Goal: Information Seeking & Learning: Learn about a topic

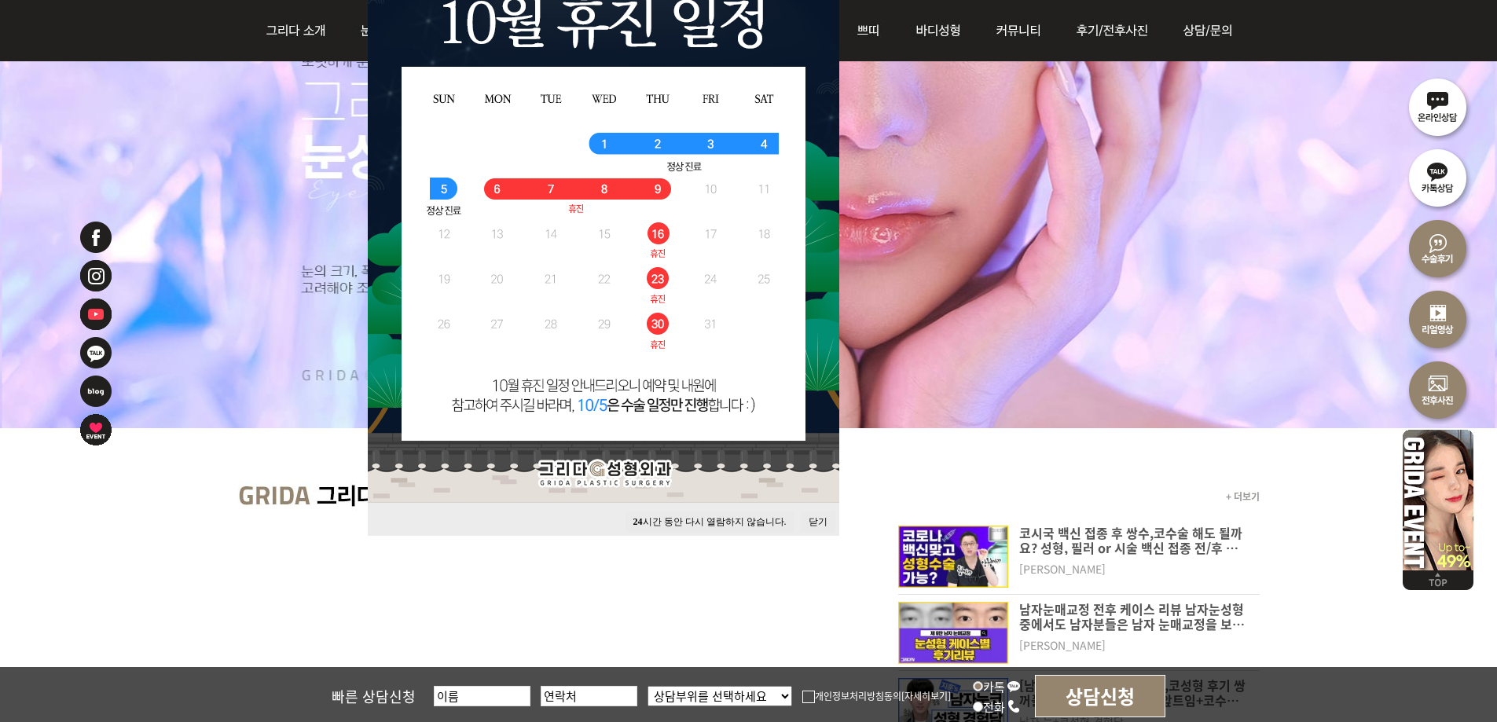
scroll to position [393, 0]
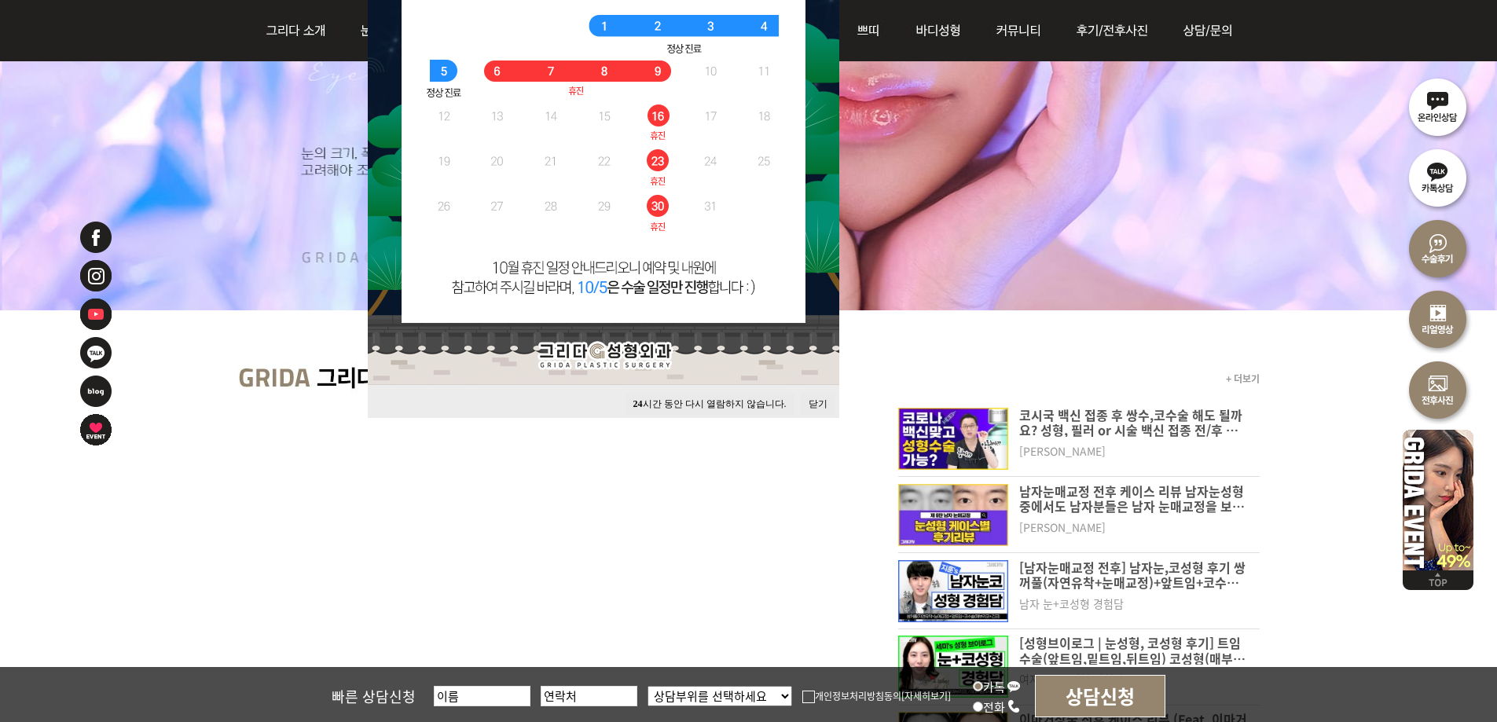
click at [819, 403] on button "닫기" at bounding box center [818, 404] width 35 height 21
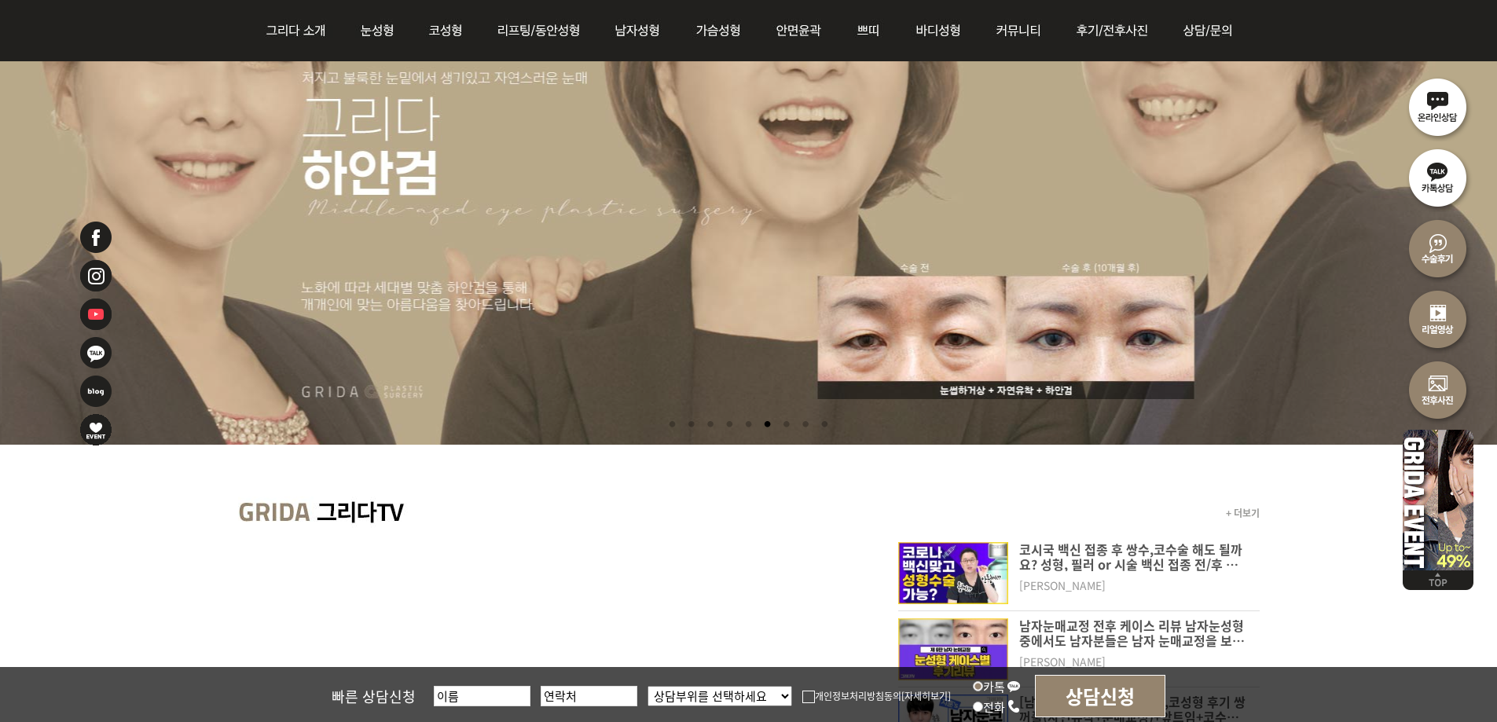
scroll to position [0, 0]
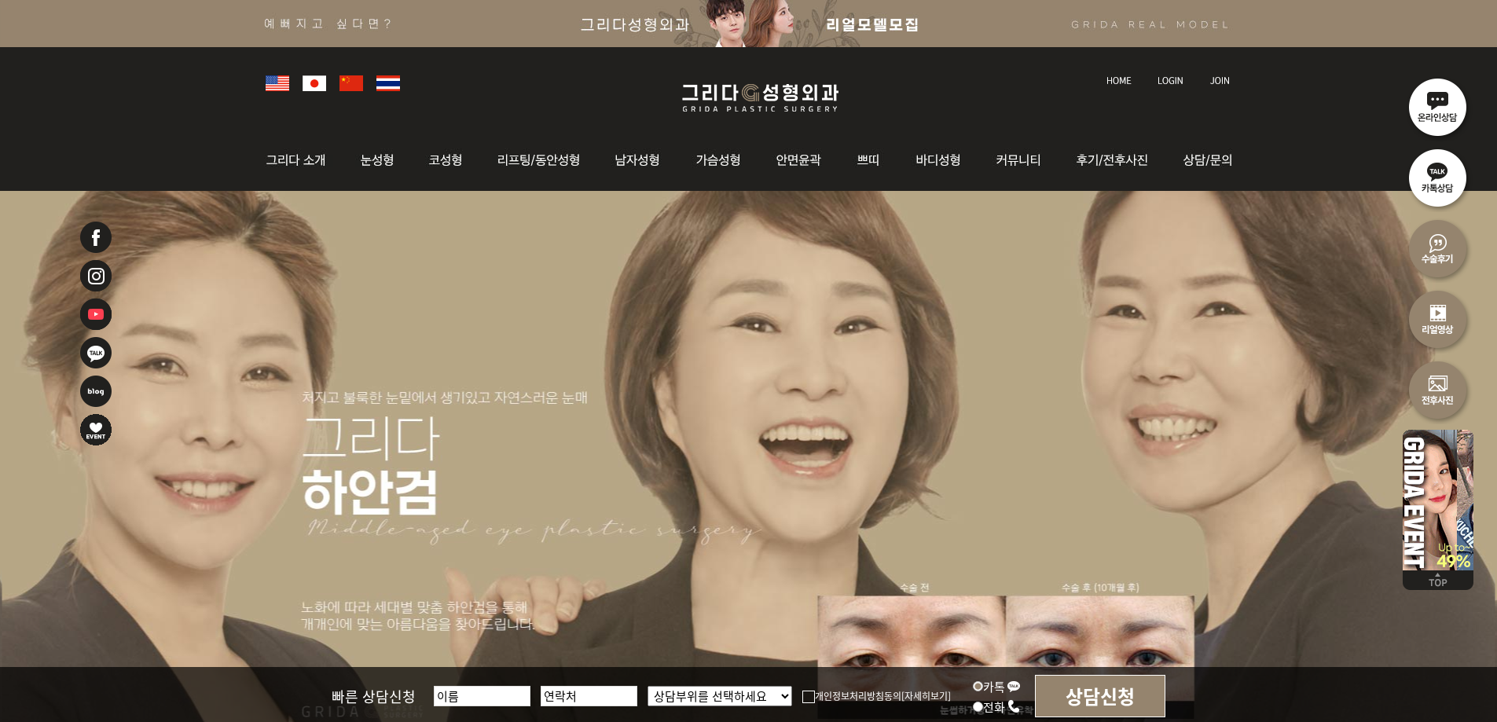
drag, startPoint x: 791, startPoint y: 279, endPoint x: 1002, endPoint y: 308, distance: 212.6
click at [1002, 308] on li at bounding box center [748, 478] width 1497 height 574
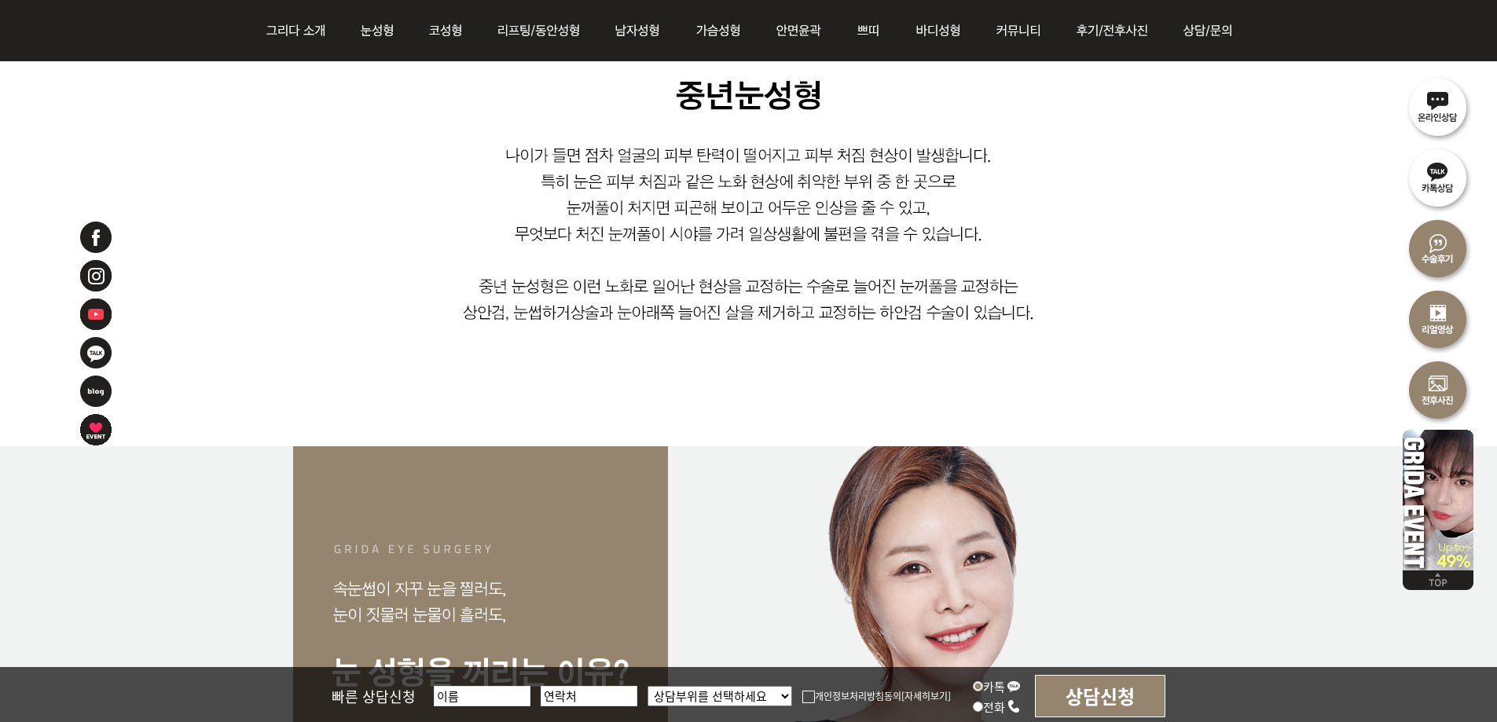
scroll to position [848, 0]
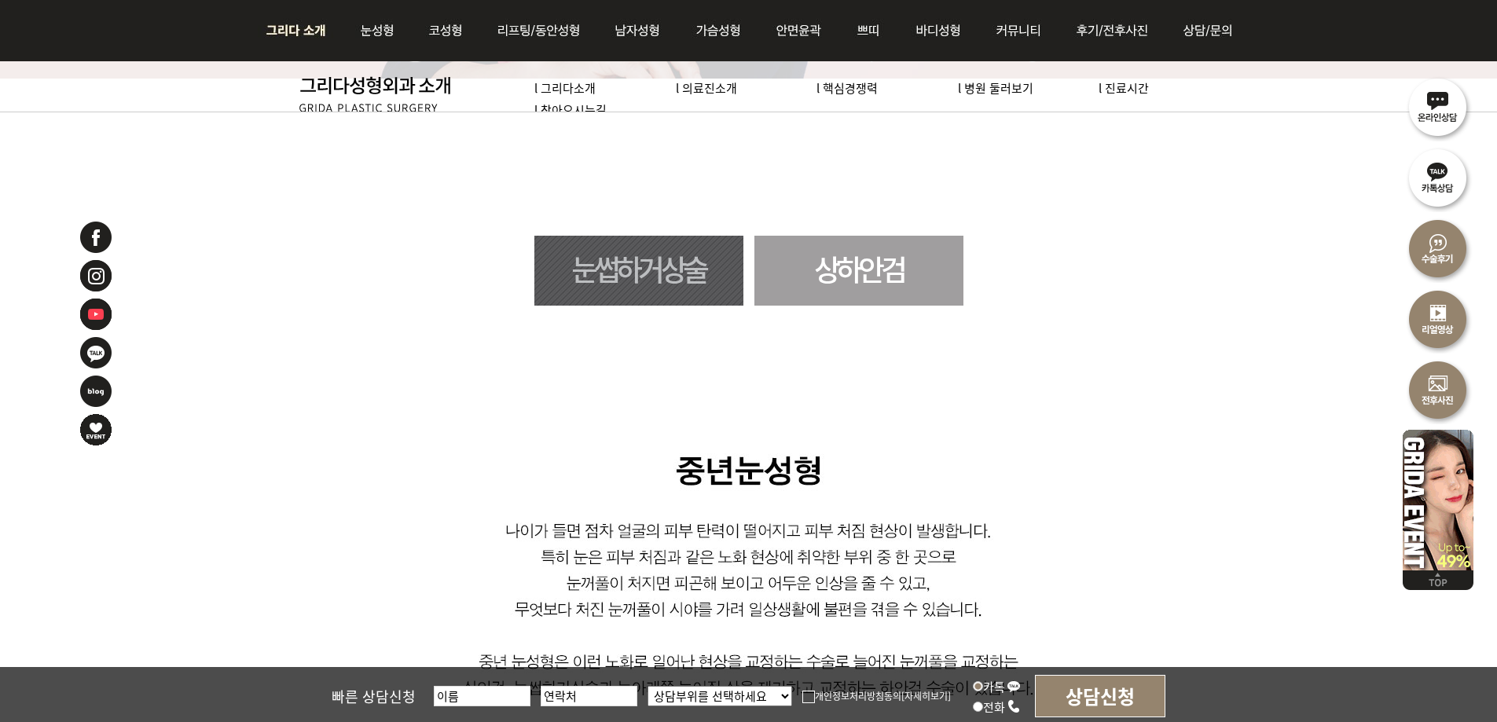
click at [293, 28] on img at bounding box center [300, 30] width 85 height 61
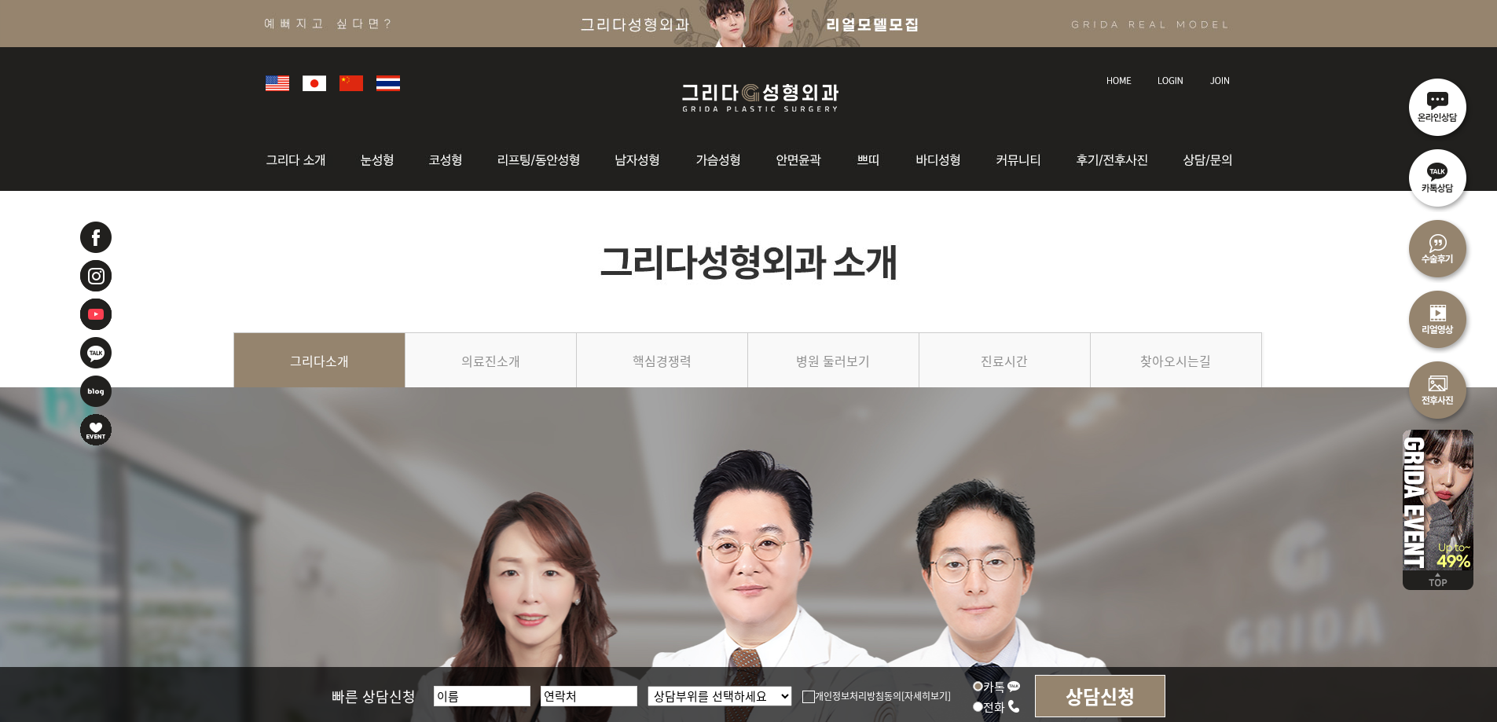
click at [765, 97] on img at bounding box center [760, 97] width 188 height 37
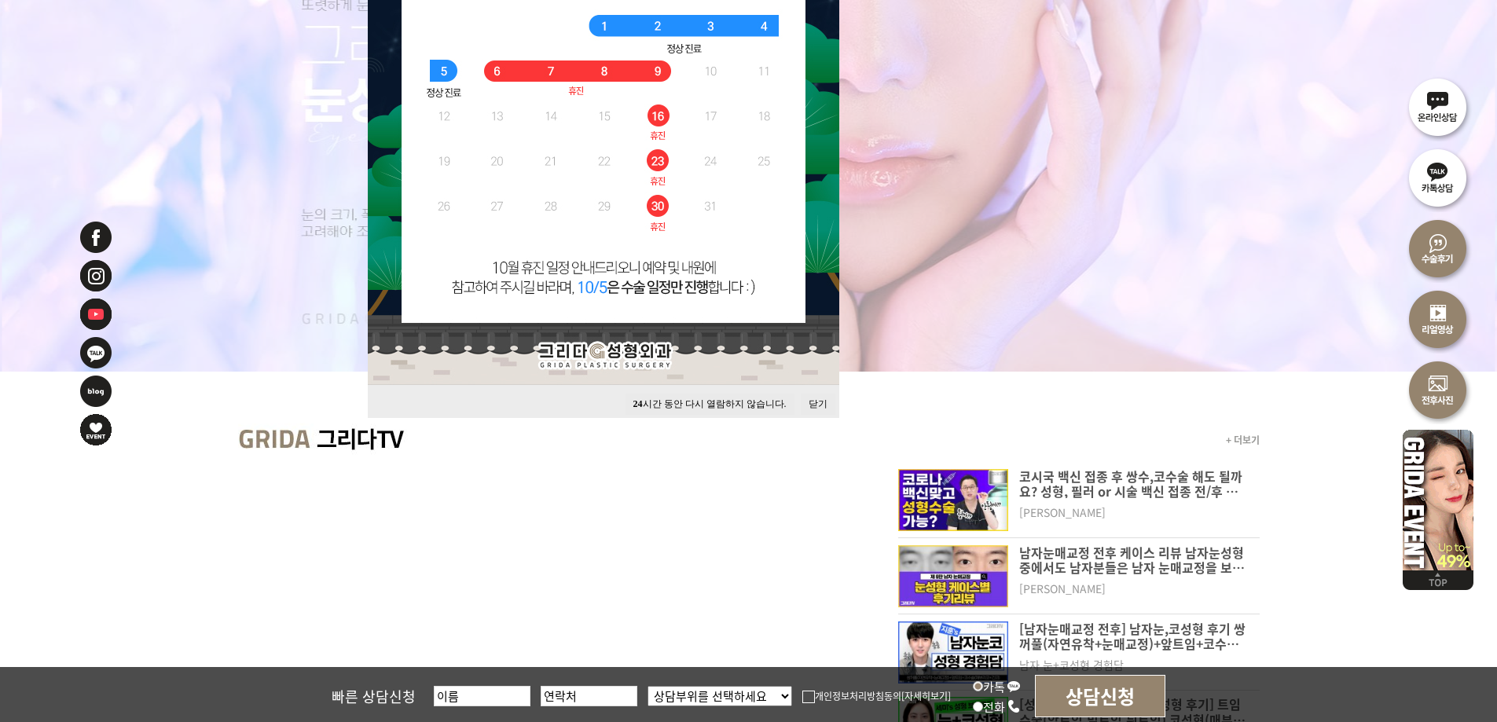
scroll to position [393, 0]
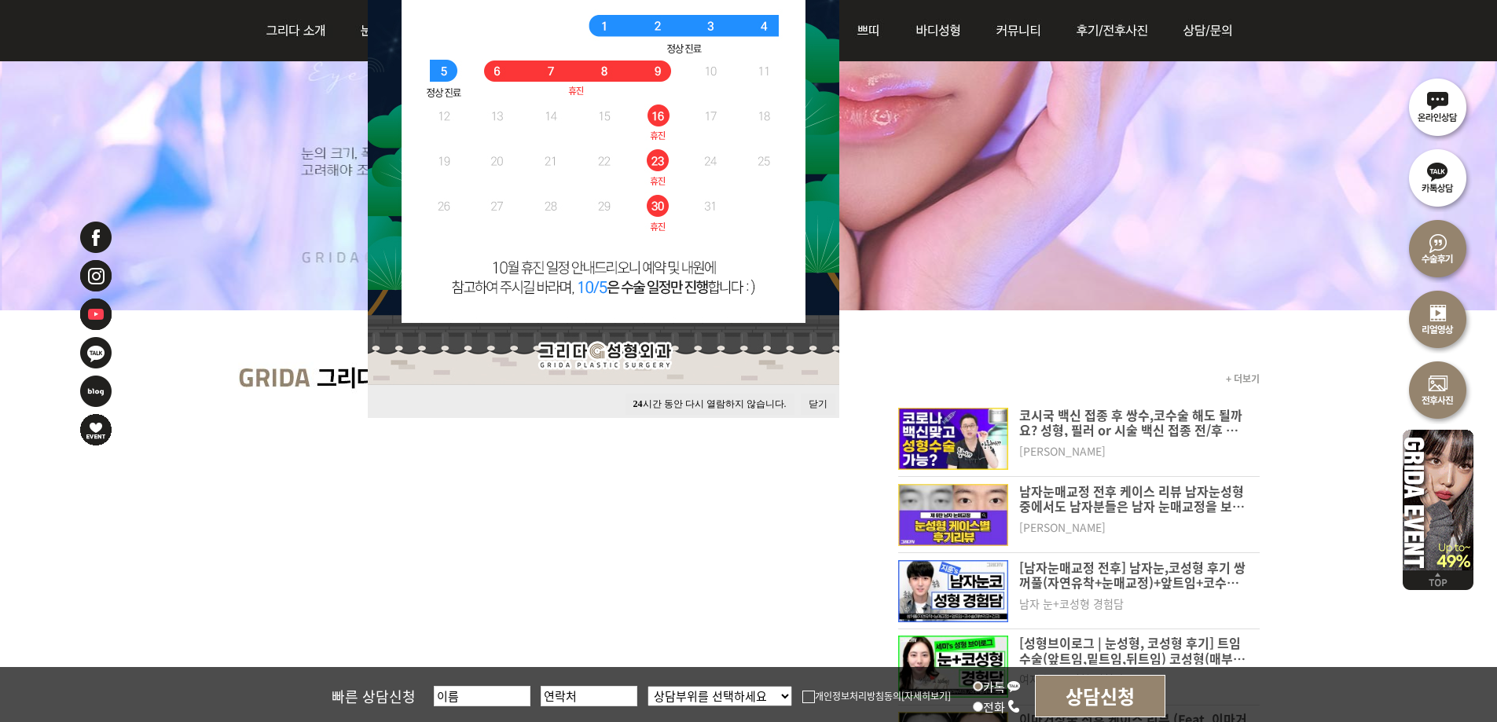
drag, startPoint x: 816, startPoint y: 403, endPoint x: 835, endPoint y: 380, distance: 29.6
click at [816, 403] on button "닫기" at bounding box center [818, 404] width 35 height 21
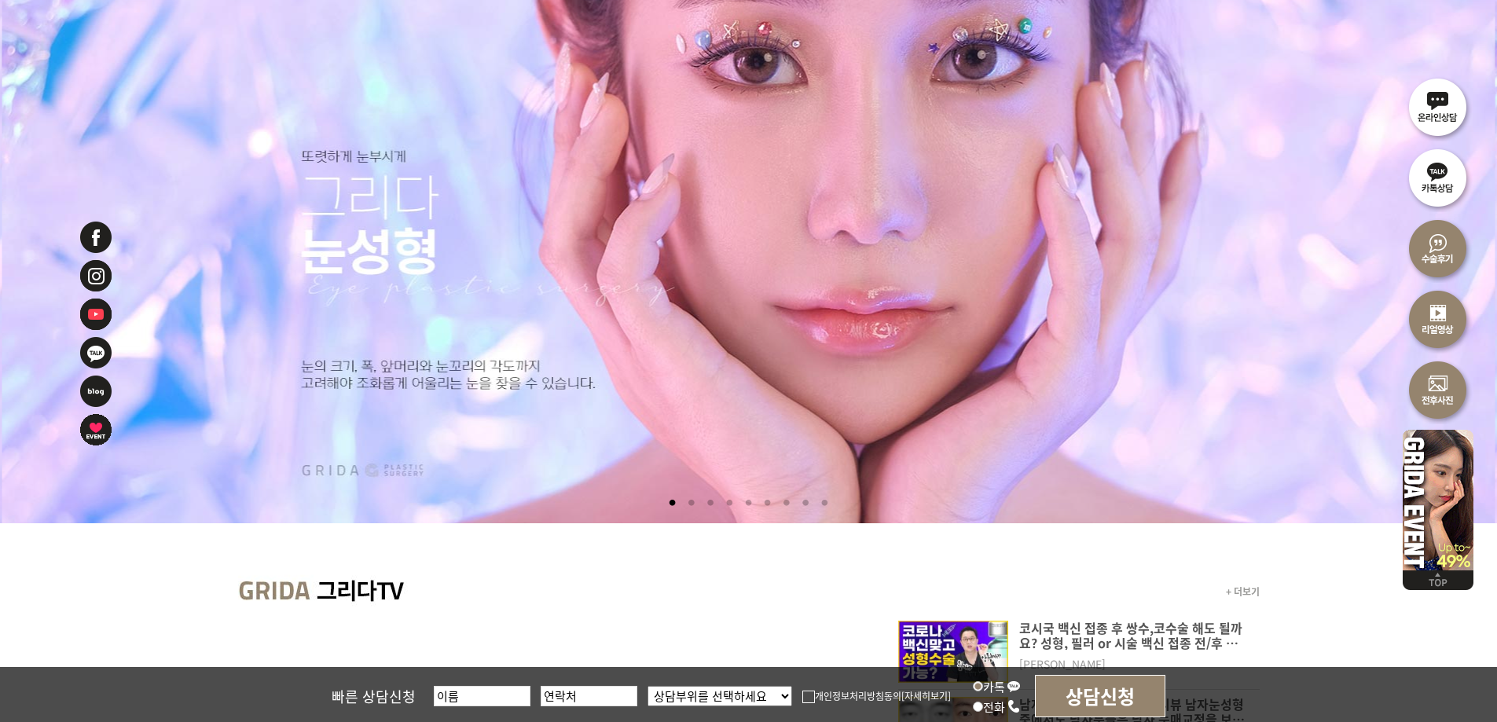
scroll to position [0, 0]
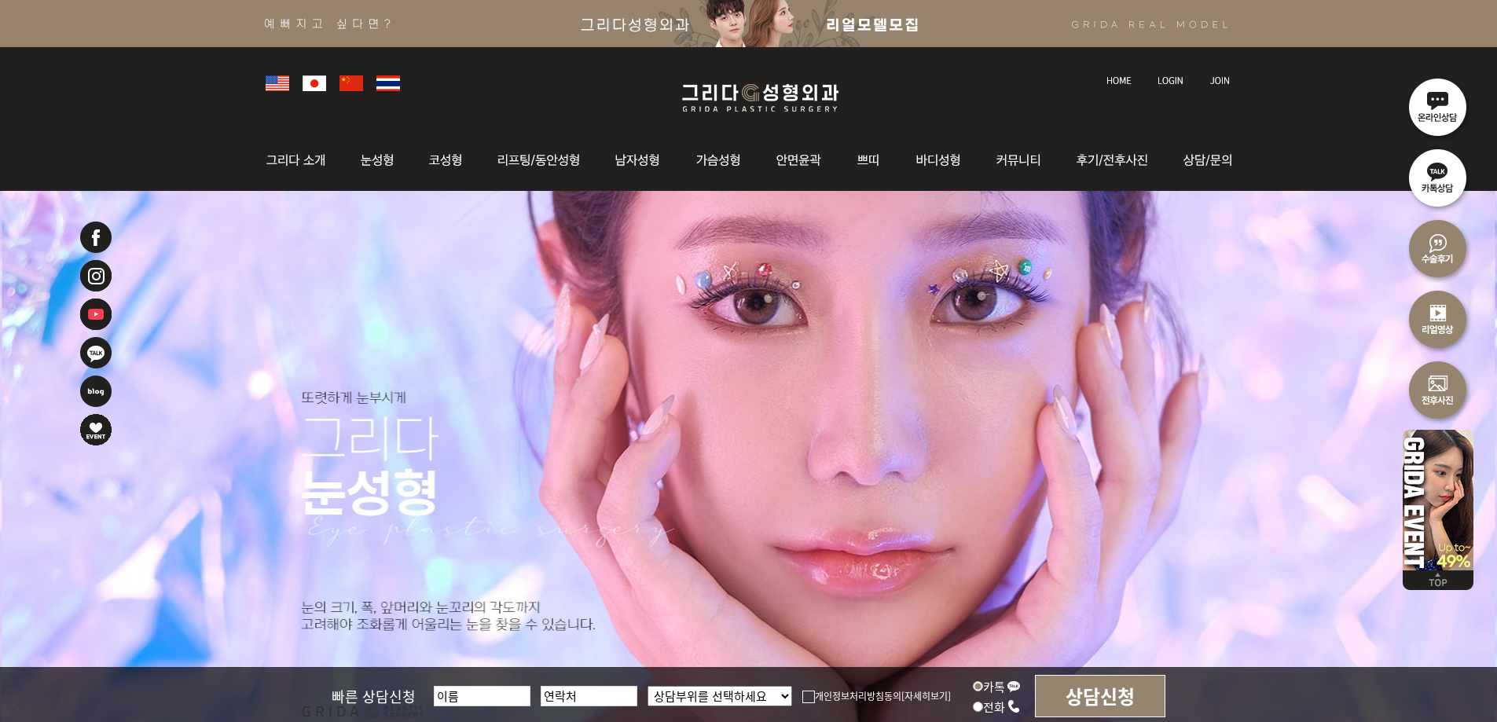
drag, startPoint x: 798, startPoint y: 343, endPoint x: 909, endPoint y: 67, distance: 297.5
click at [908, 70] on div at bounding box center [749, 81] width 982 height 69
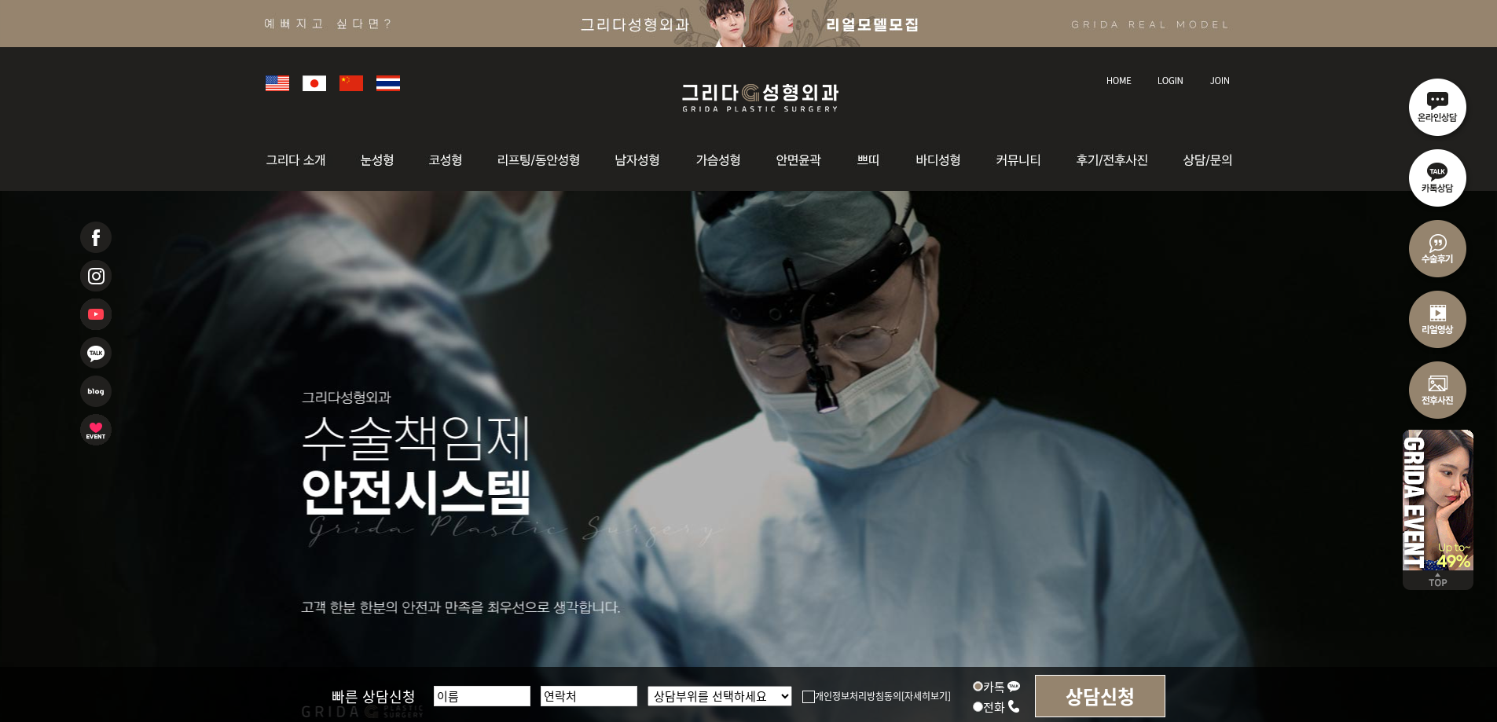
click at [743, 86] on img at bounding box center [760, 97] width 188 height 37
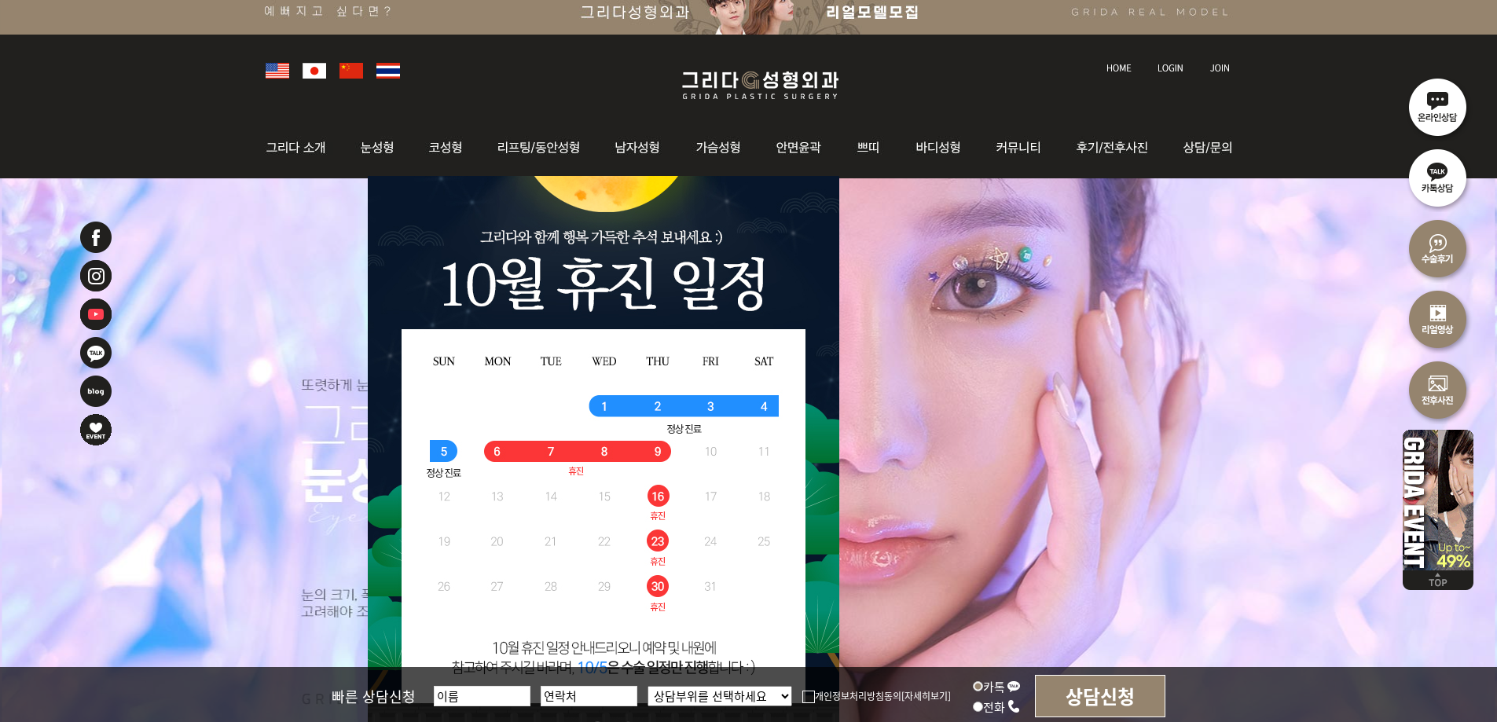
scroll to position [314, 0]
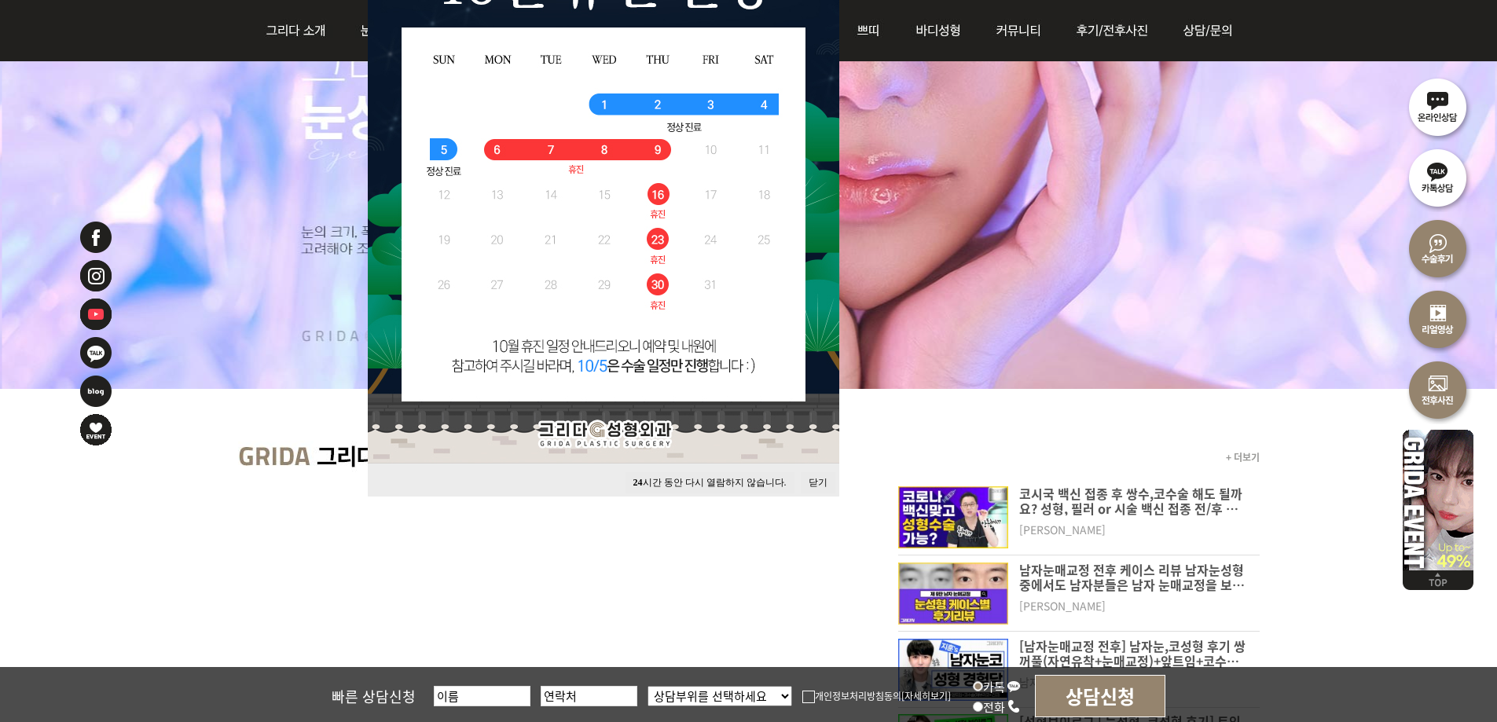
click at [816, 484] on button "닫기" at bounding box center [818, 482] width 35 height 21
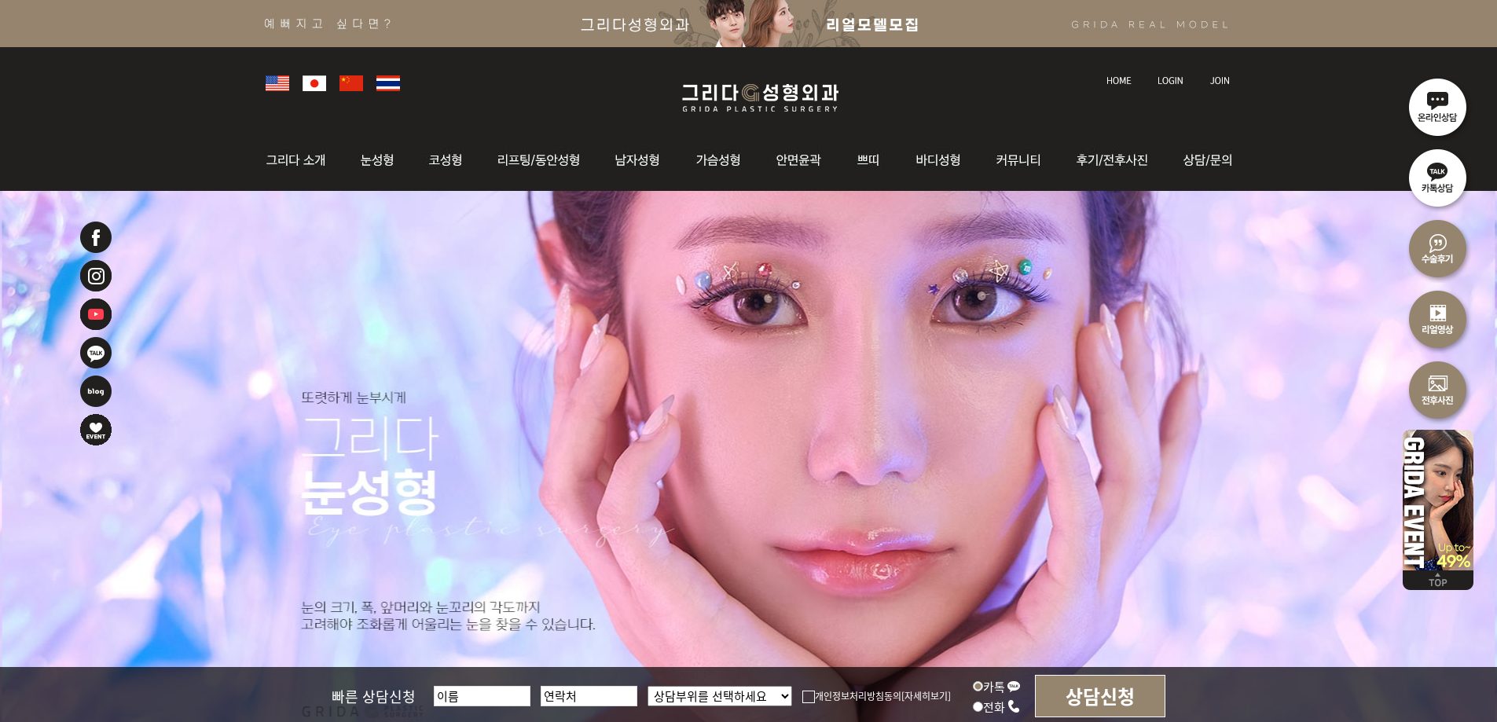
scroll to position [157, 0]
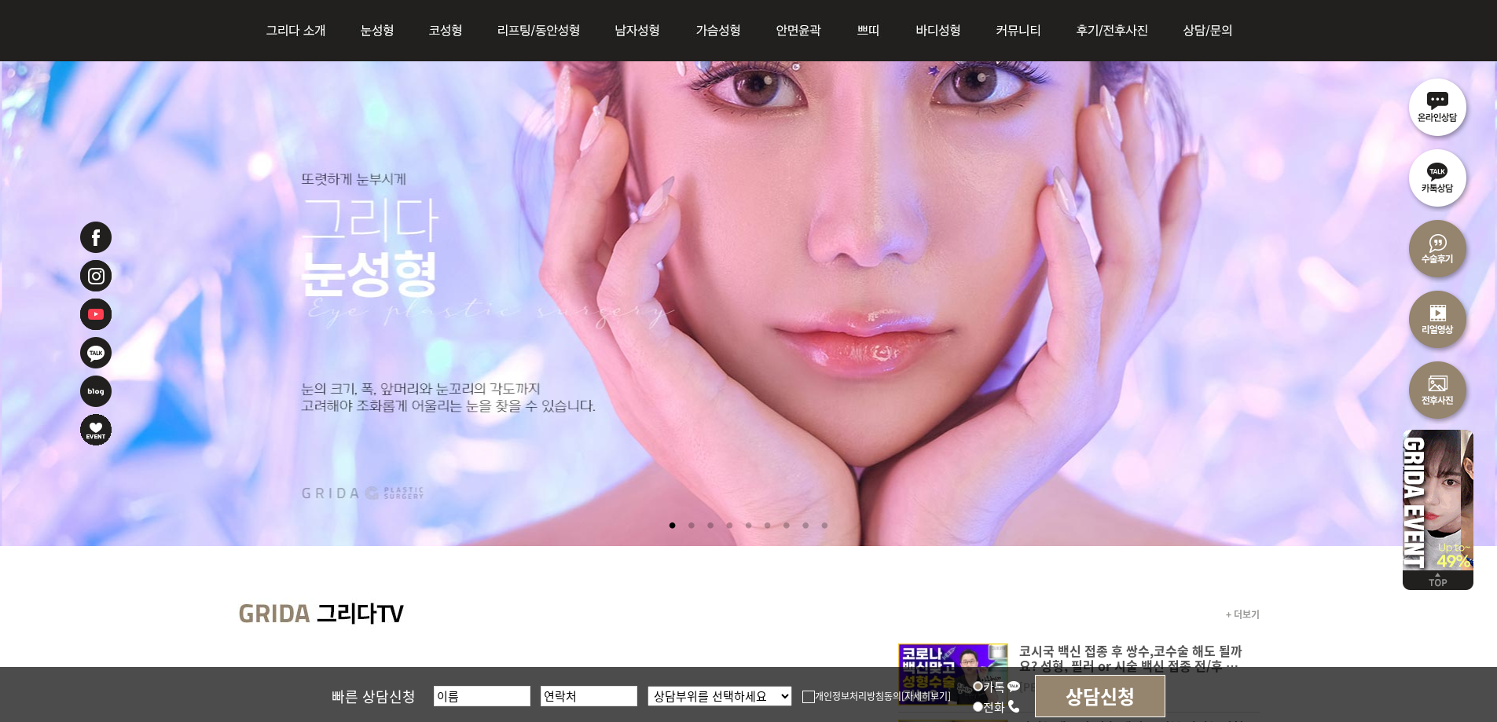
click at [686, 525] on li at bounding box center [691, 526] width 17 height 29
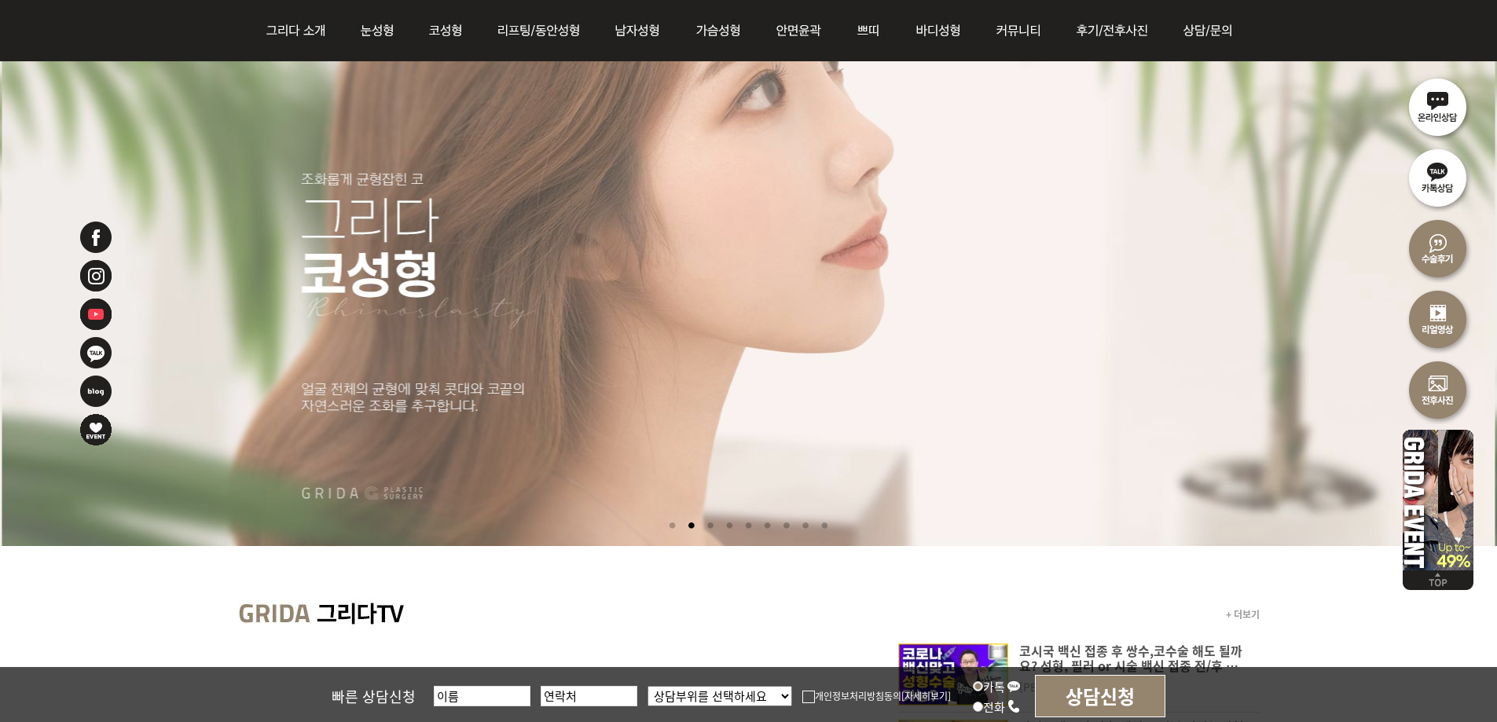
click at [706, 523] on li at bounding box center [710, 526] width 17 height 29
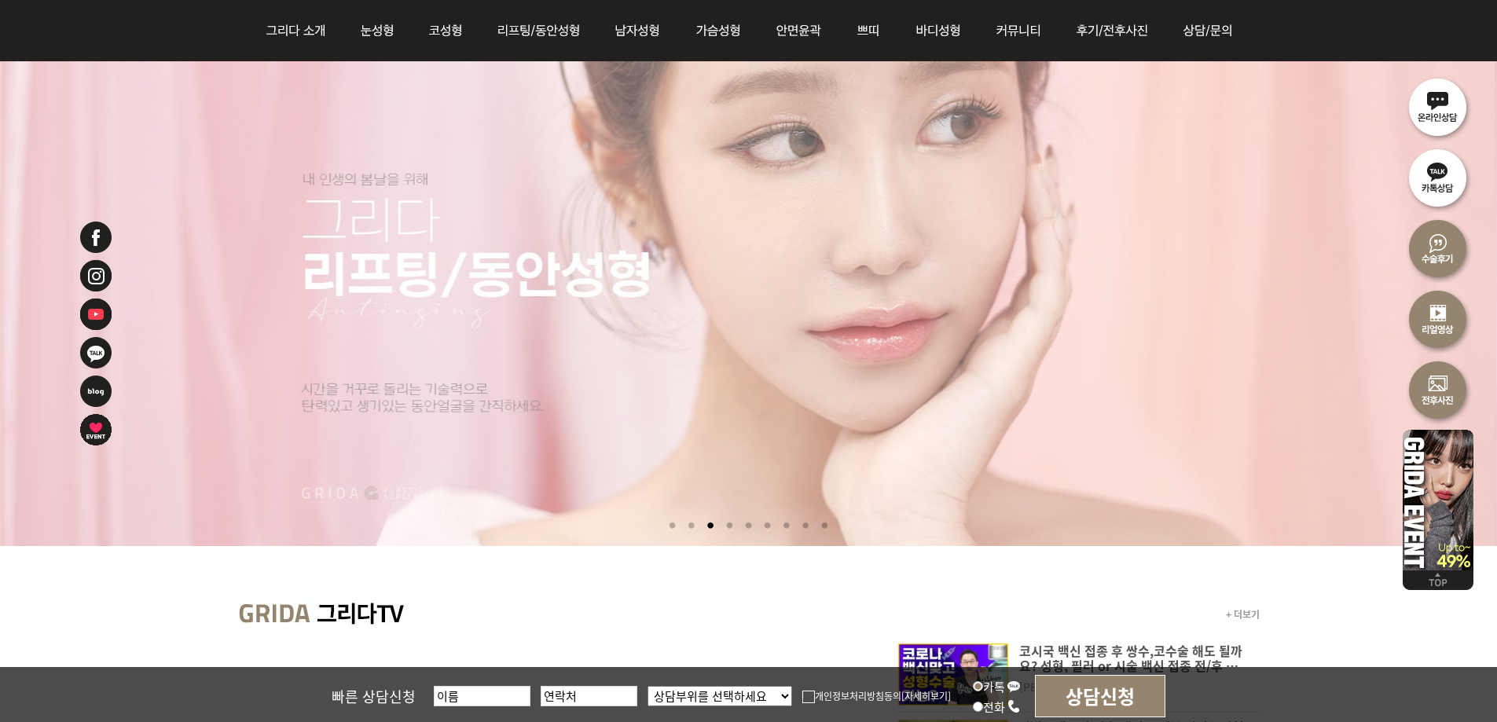
click at [729, 524] on li at bounding box center [729, 526] width 17 height 29
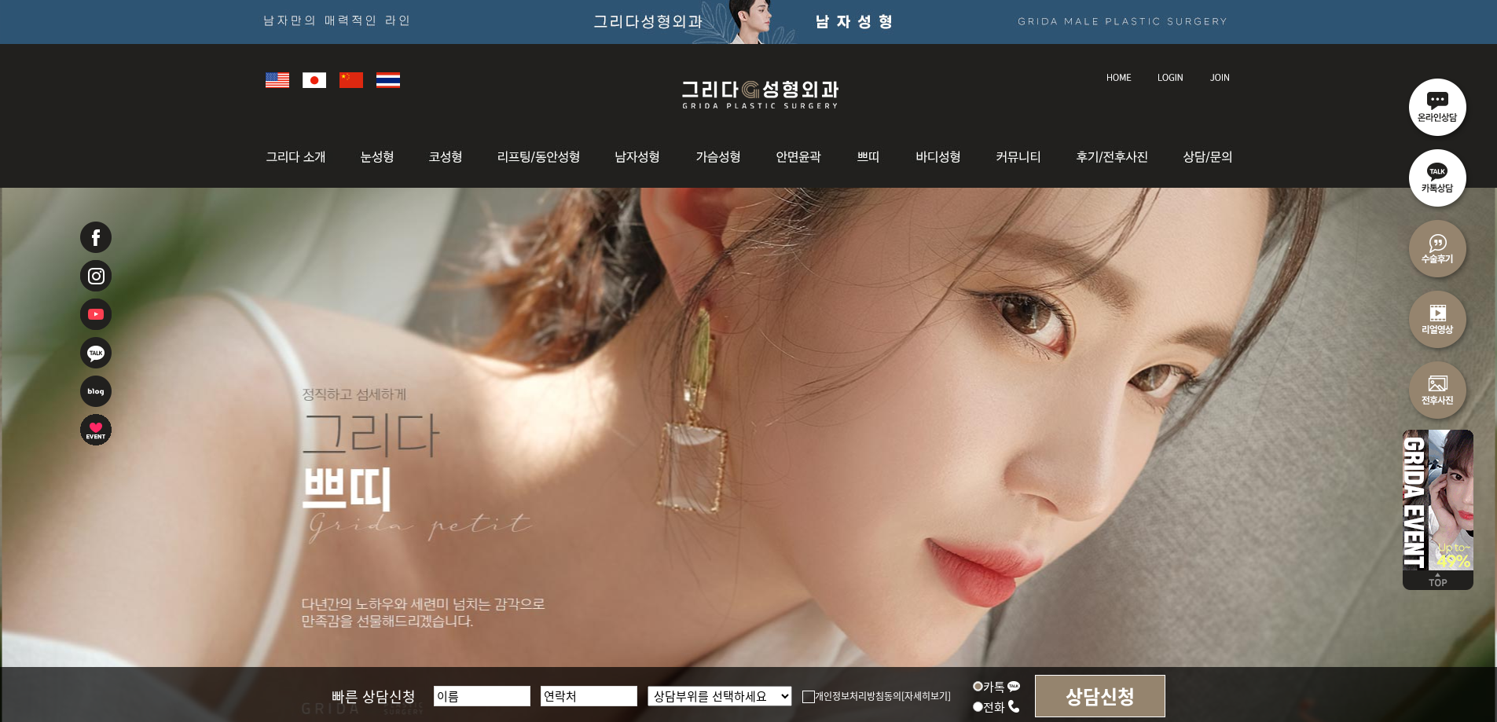
scroll to position [0, 0]
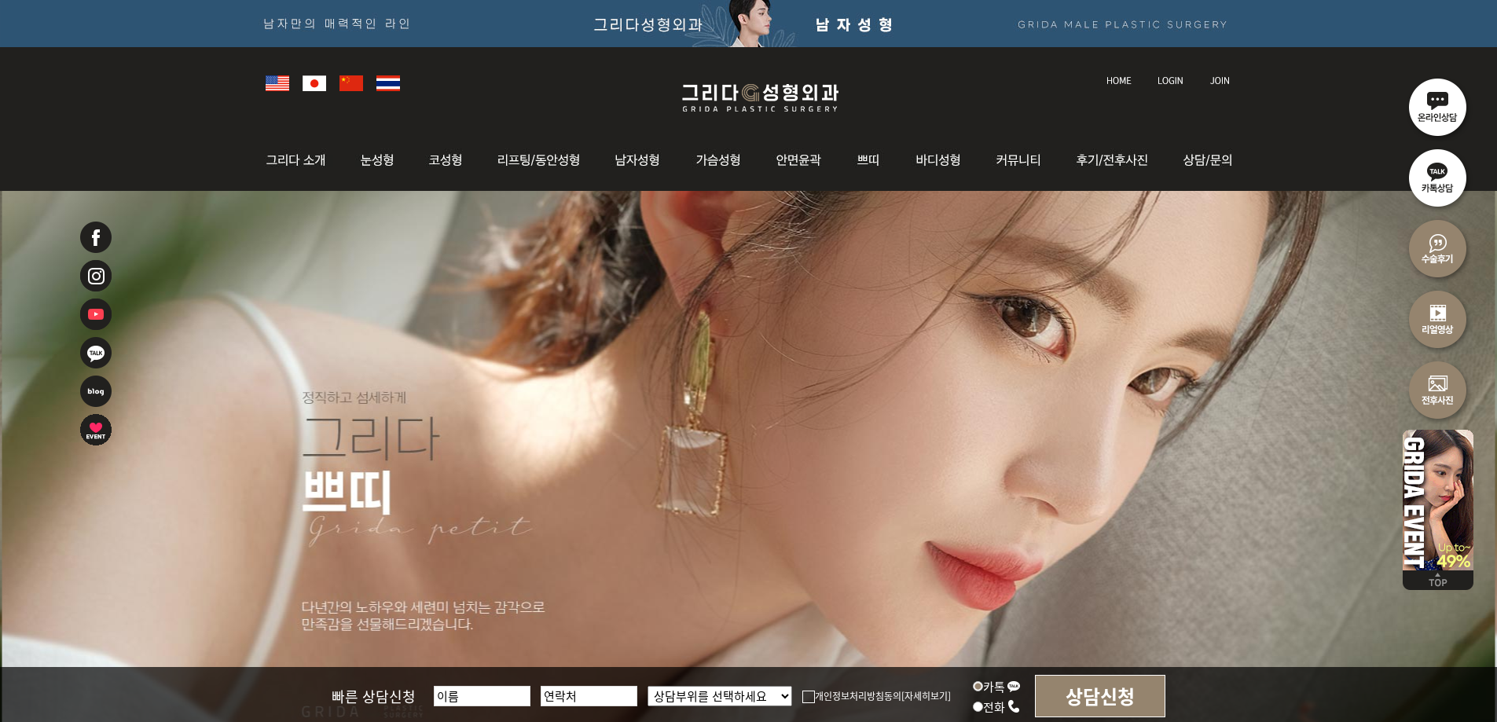
click at [732, 103] on img at bounding box center [760, 97] width 188 height 37
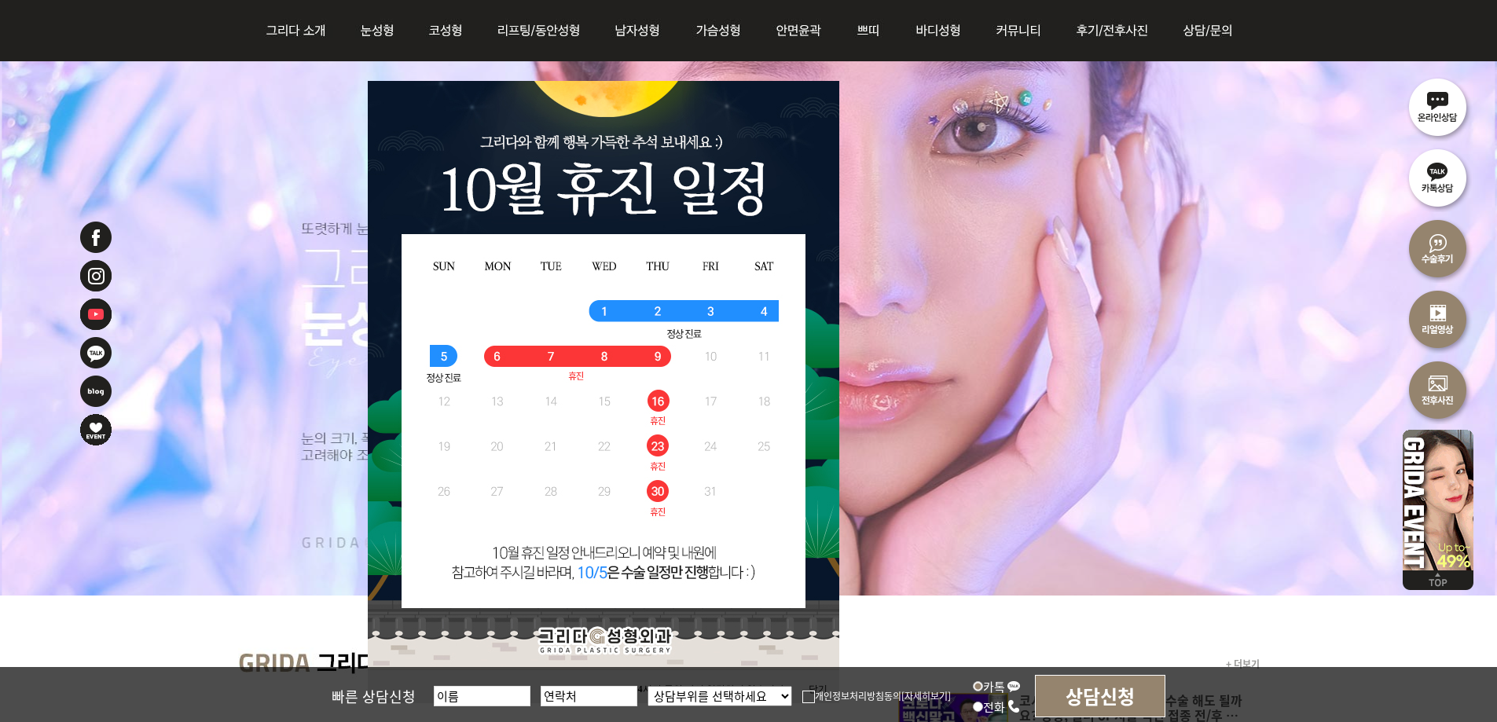
scroll to position [314, 0]
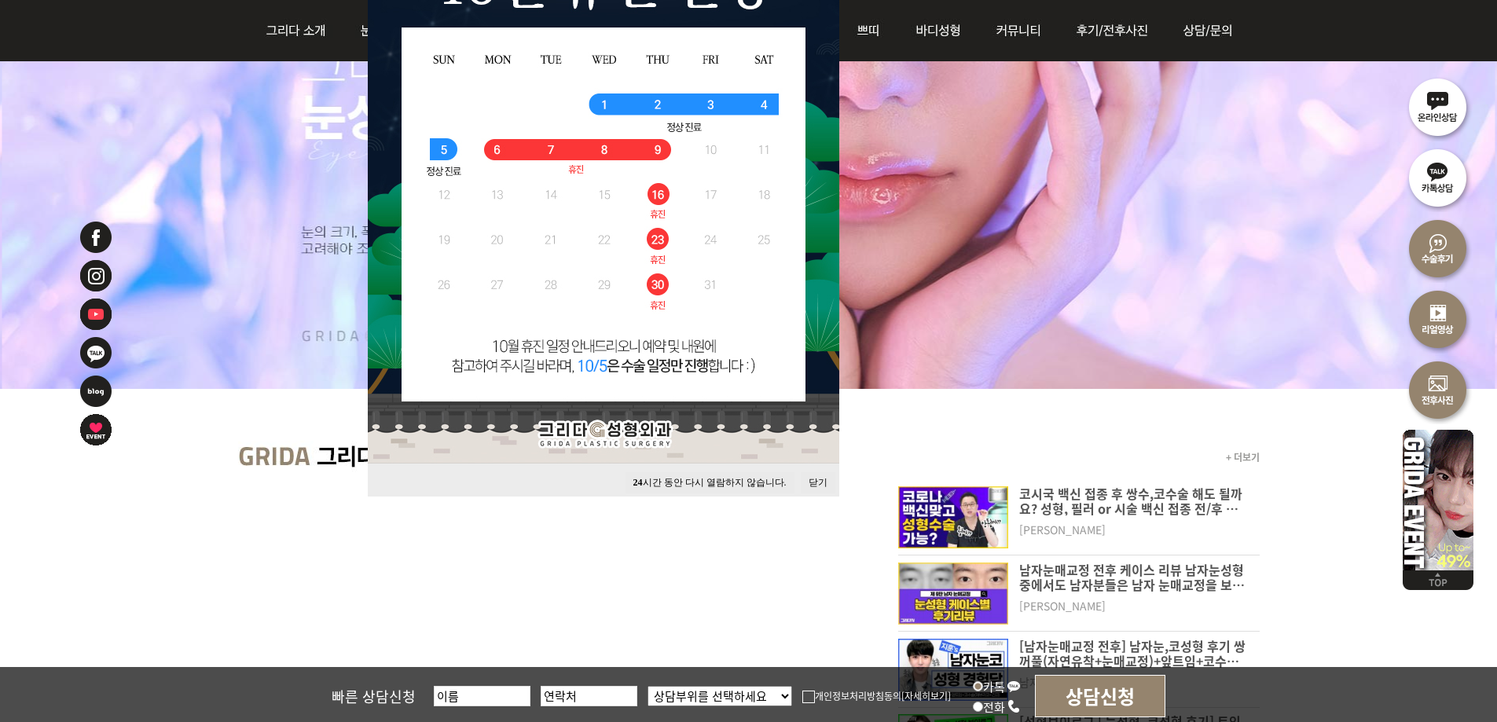
click at [823, 482] on button "닫기" at bounding box center [818, 482] width 35 height 21
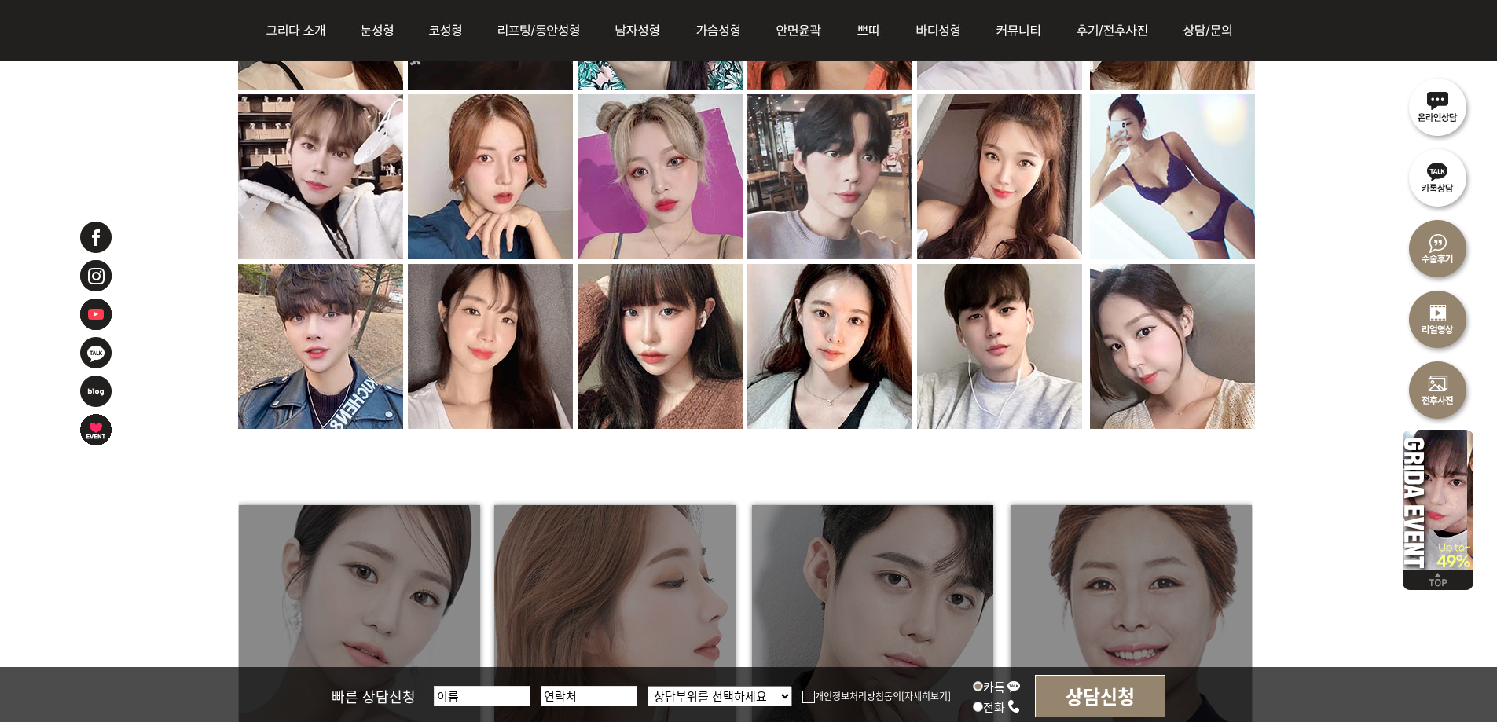
scroll to position [1807, 0]
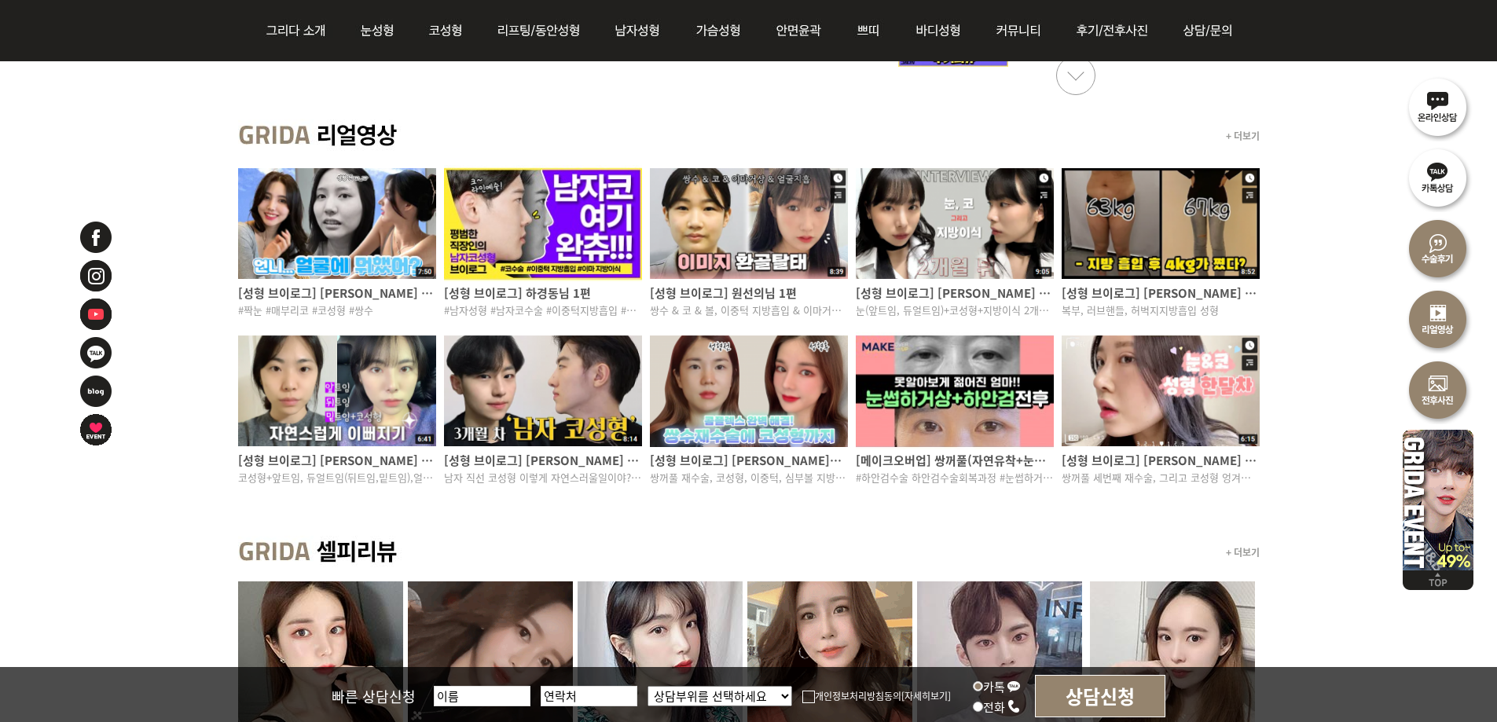
click at [1323, 331] on div "+ 더보기 [성형 브이로그] 임지연님 1편 #짝눈 #매부리코 #코성형 #쌍수 [성형 브이로그] 하경동님 1편 #남자성형 #남자코수술 #이중턱지…" at bounding box center [748, 315] width 1497 height 416
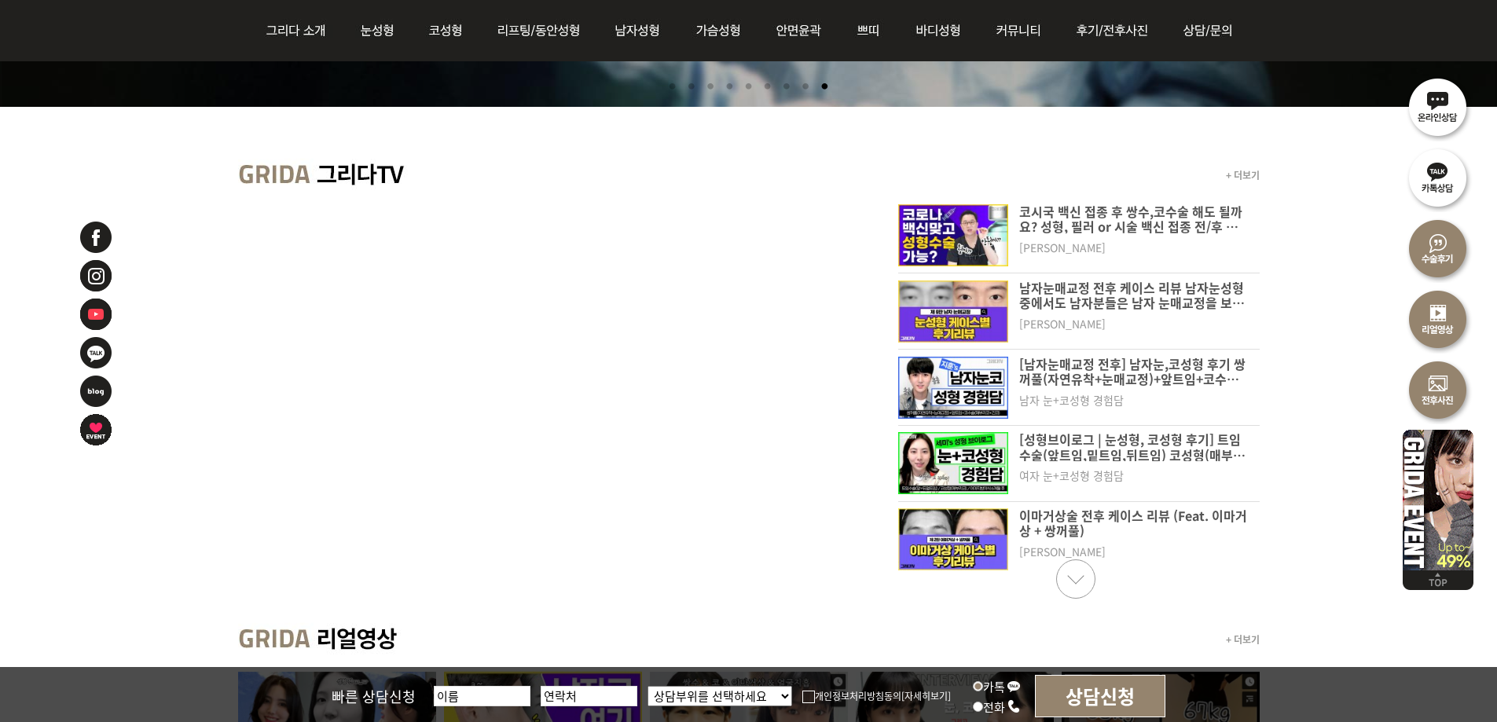
scroll to position [550, 0]
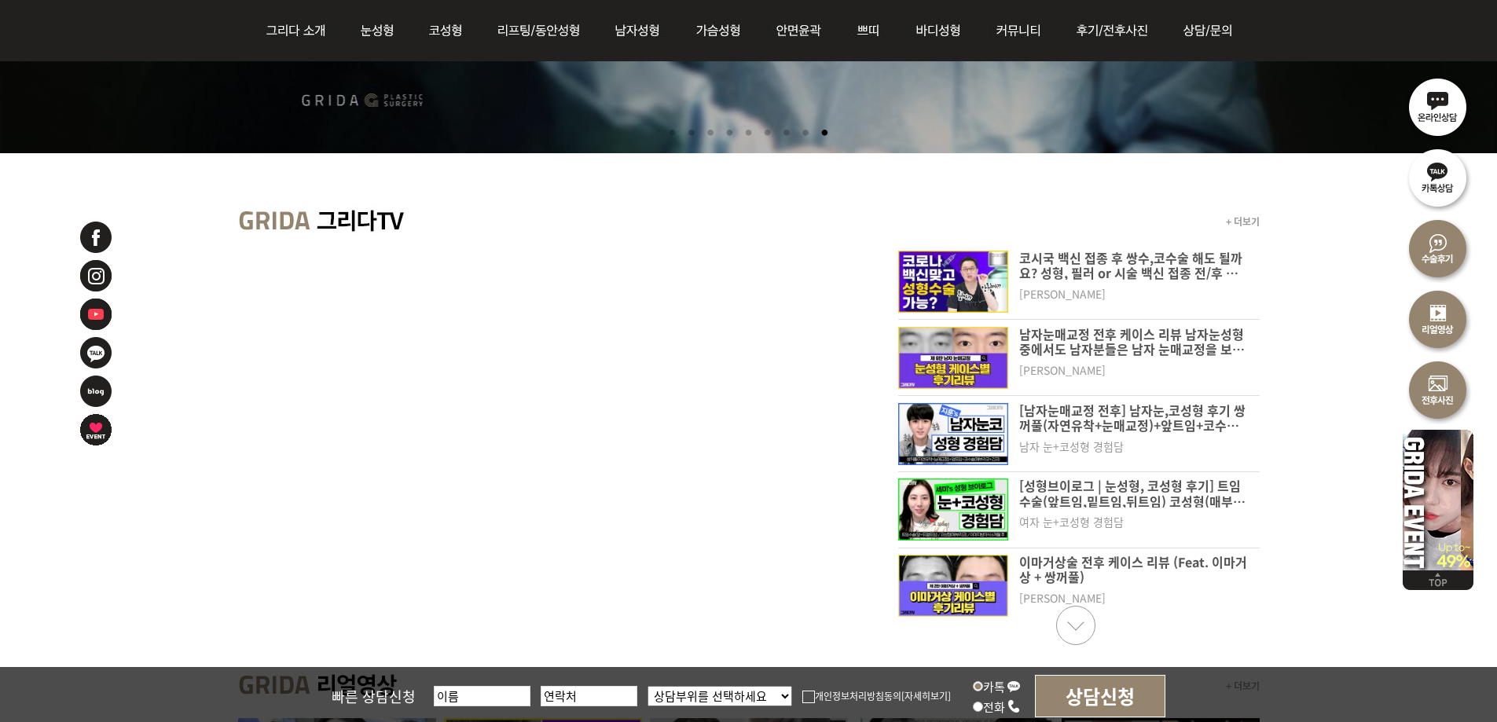
click at [663, 167] on div "+ 더보기 코시국 백신 접종 후 쌍수,코수술 해도 될까요? 성형, 필러 or 시술 백신 접종 전/후 가능한지 알려드립니다. [PERSON_NA…" at bounding box center [748, 405] width 1497 height 504
